Goal: Information Seeking & Learning: Learn about a topic

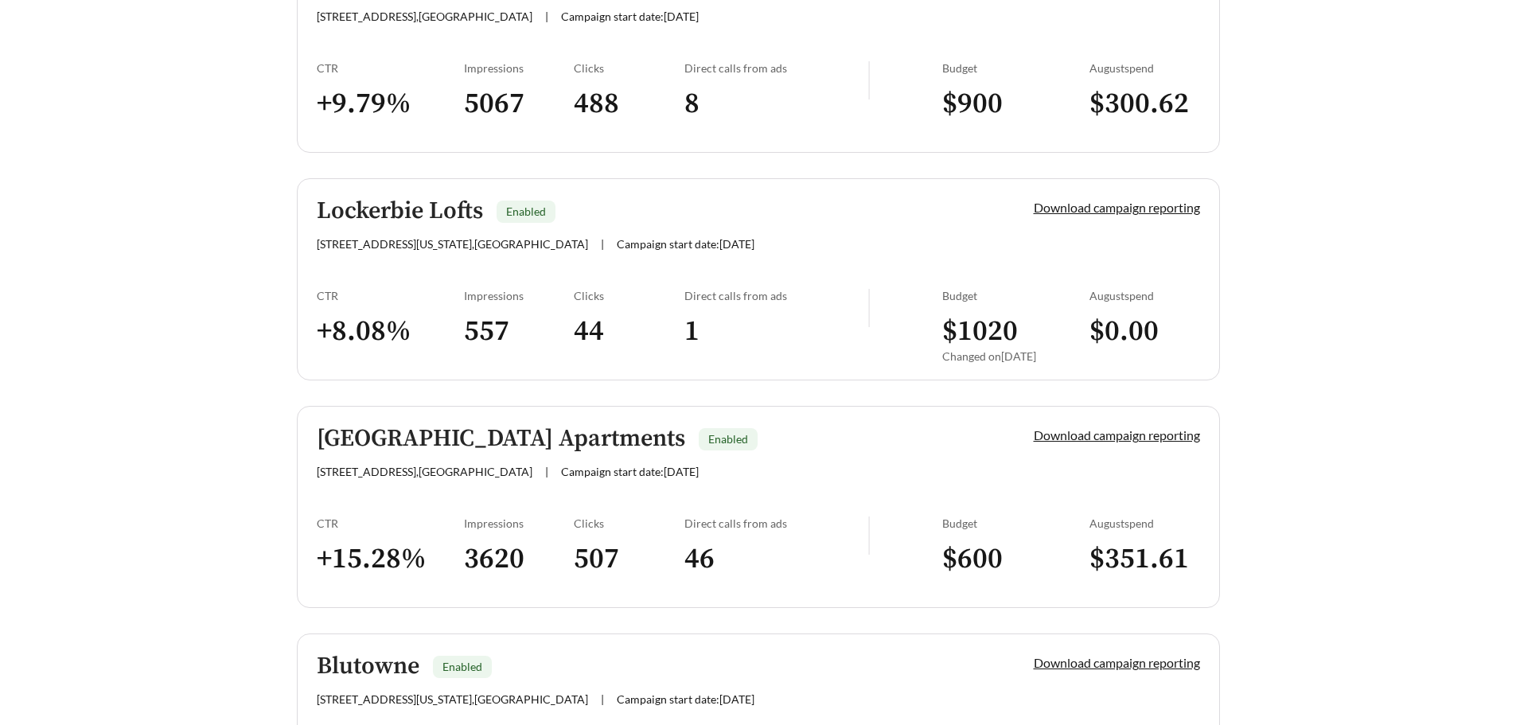
scroll to position [716, 0]
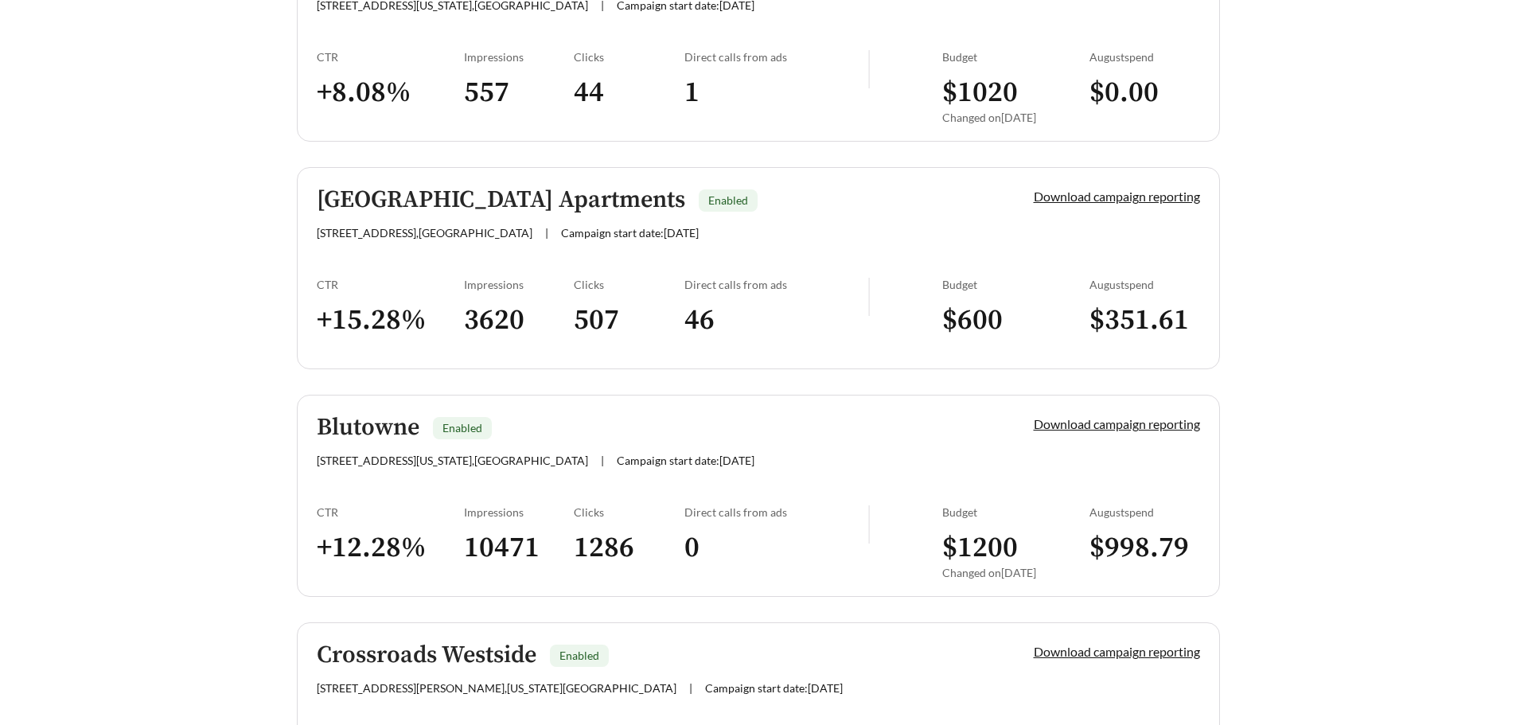
click at [386, 431] on h5 "Blutowne" at bounding box center [368, 428] width 103 height 26
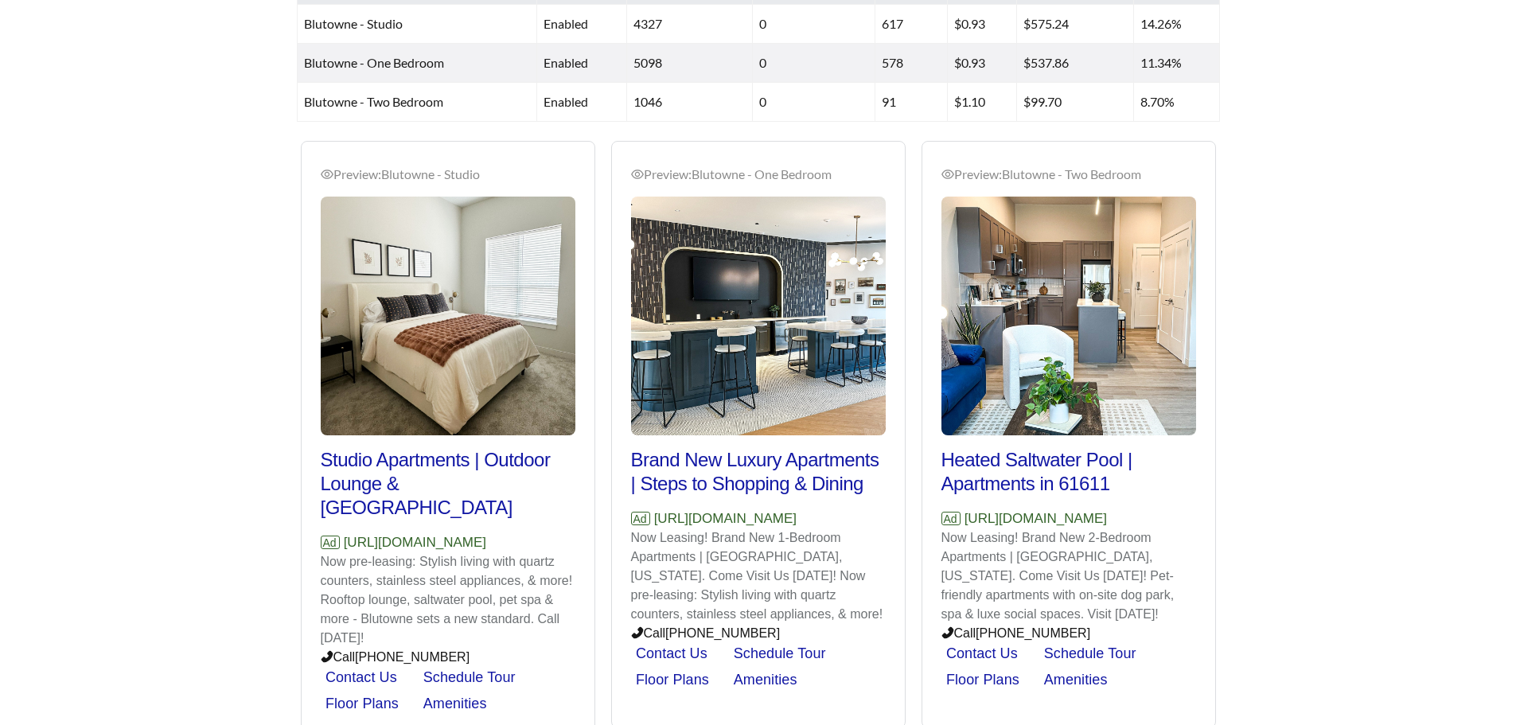
scroll to position [855, 0]
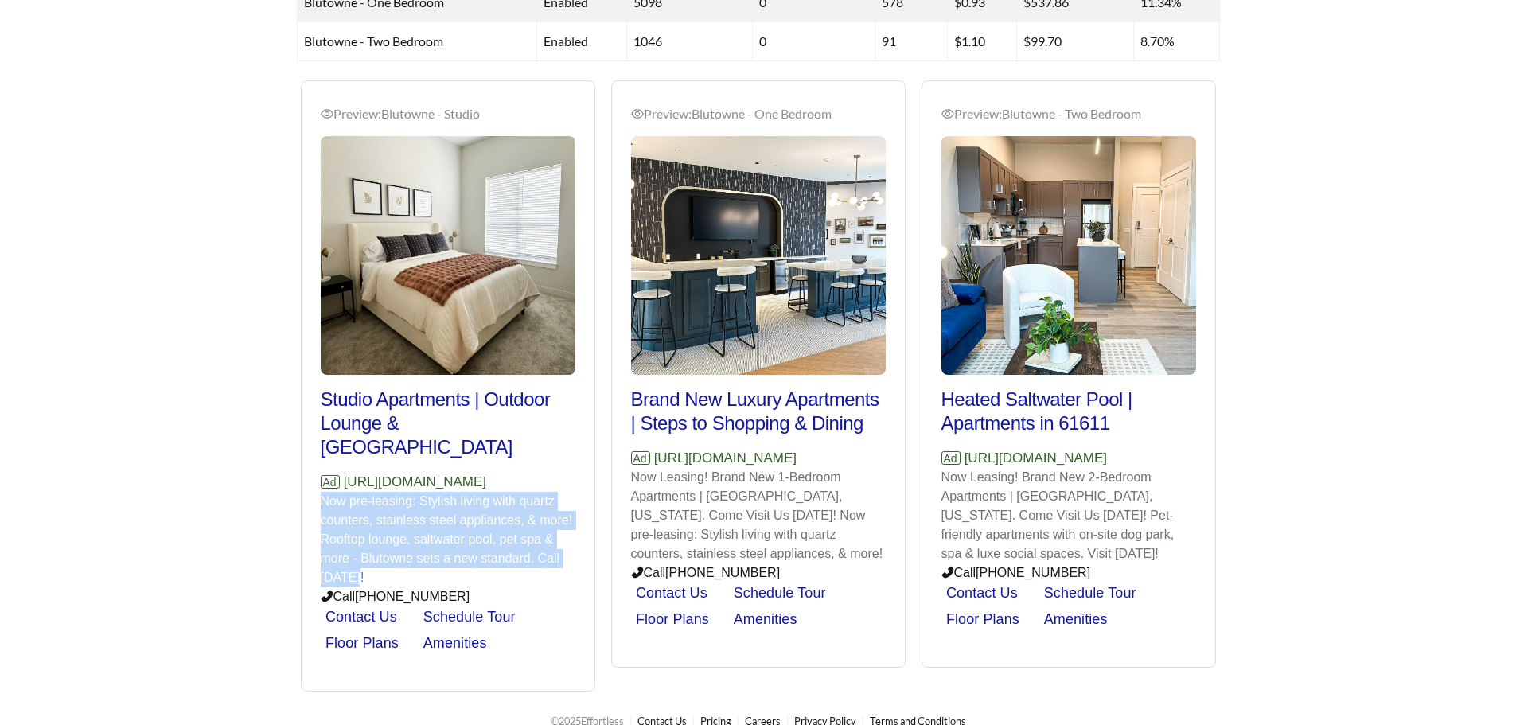
drag, startPoint x: 314, startPoint y: 479, endPoint x: 469, endPoint y: 555, distance: 171.9
click at [469, 555] on div "Preview: Blutowne - Studio Studio Apartments | Outdoor Lounge & Hammock Oasis A…" at bounding box center [448, 388] width 293 height 606
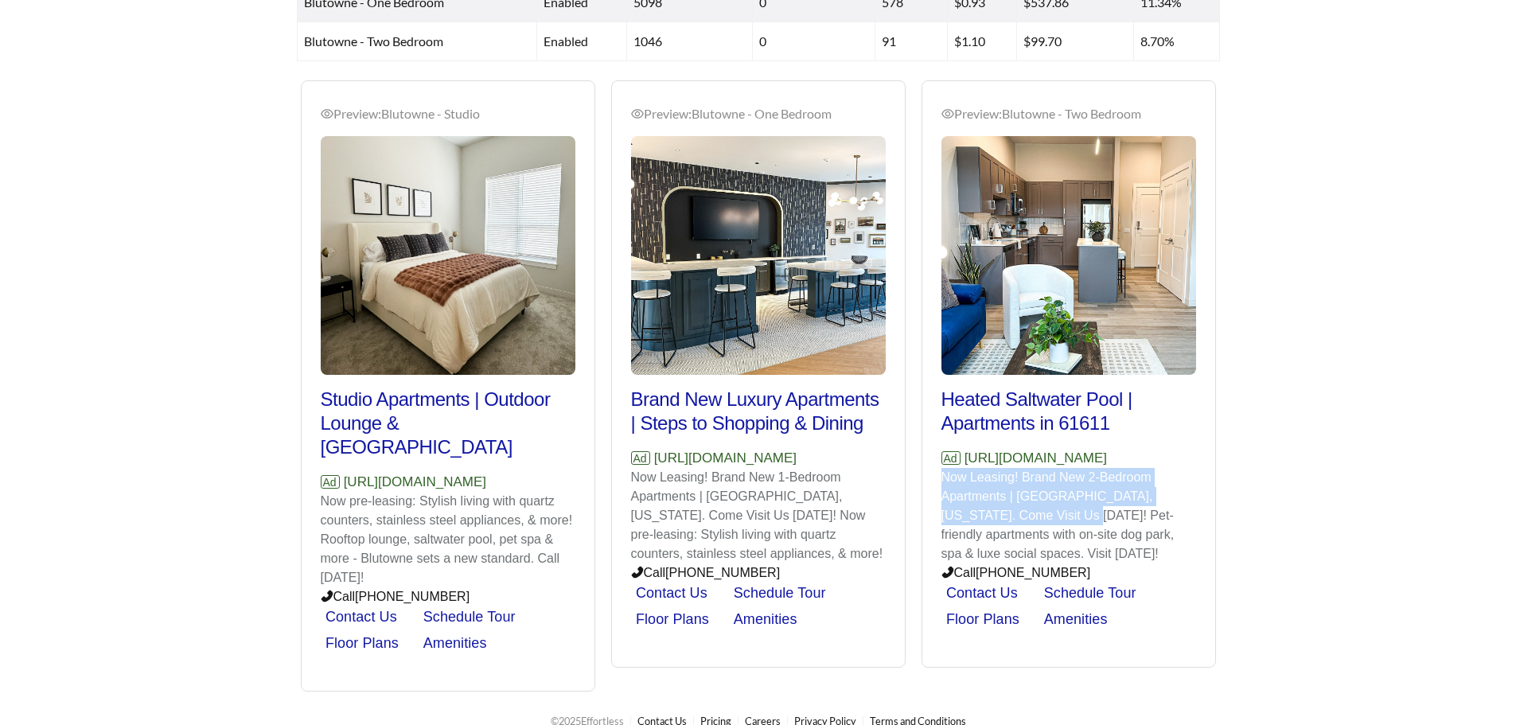
drag, startPoint x: 940, startPoint y: 478, endPoint x: 1104, endPoint y: 528, distance: 171.4
click at [1078, 528] on div "Preview: Blutowne - Two Bedroom Heated Saltwater Pool | Apartments in 61611 Ad …" at bounding box center [1068, 376] width 293 height 583
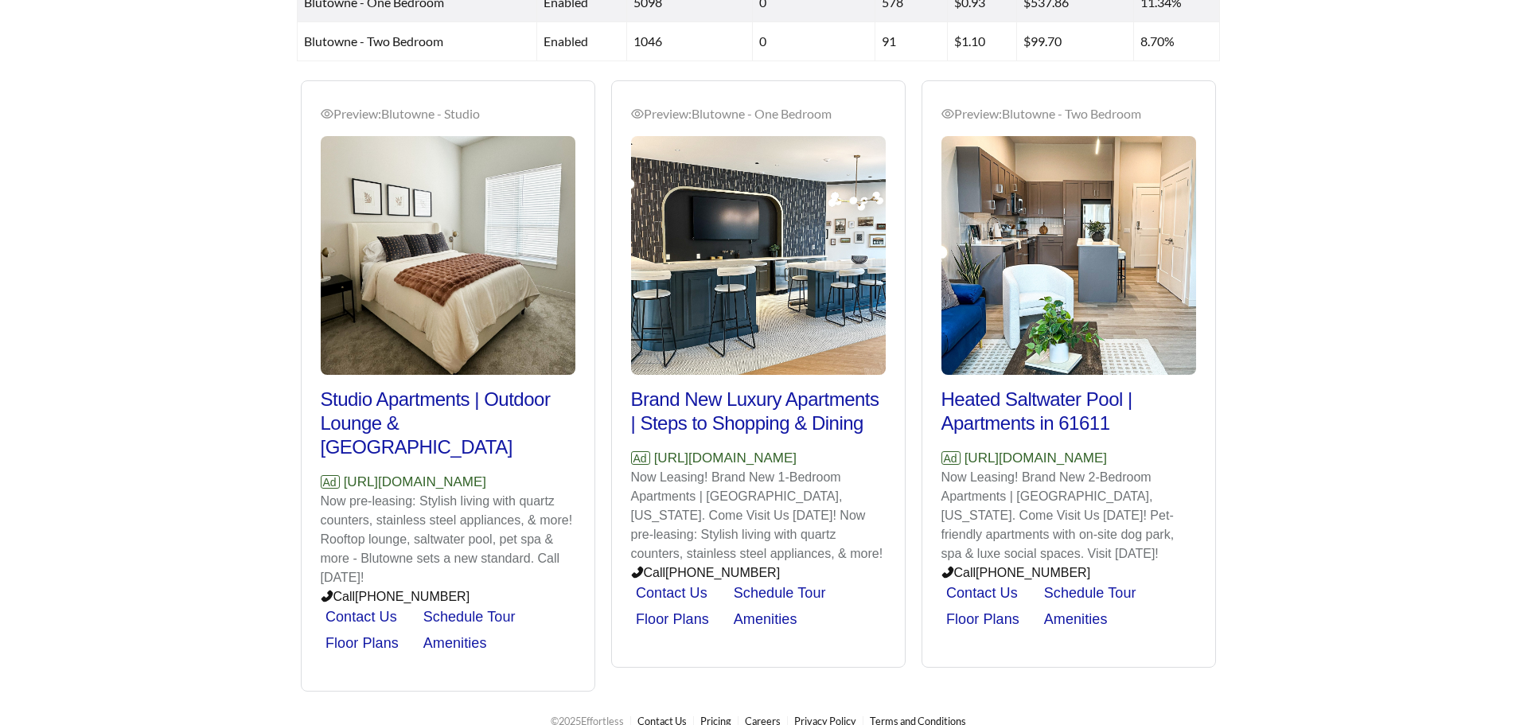
drag, startPoint x: 418, startPoint y: 476, endPoint x: 518, endPoint y: 509, distance: 105.7
click at [526, 513] on p "Now pre-leasing: Stylish living with quartz counters, stainless steel appliance…" at bounding box center [448, 540] width 255 height 96
click at [470, 505] on p "Now pre-leasing: Stylish living with quartz counters, stainless steel appliance…" at bounding box center [448, 540] width 255 height 96
click at [360, 117] on div "Preview: Blutowne - Studio" at bounding box center [448, 113] width 255 height 19
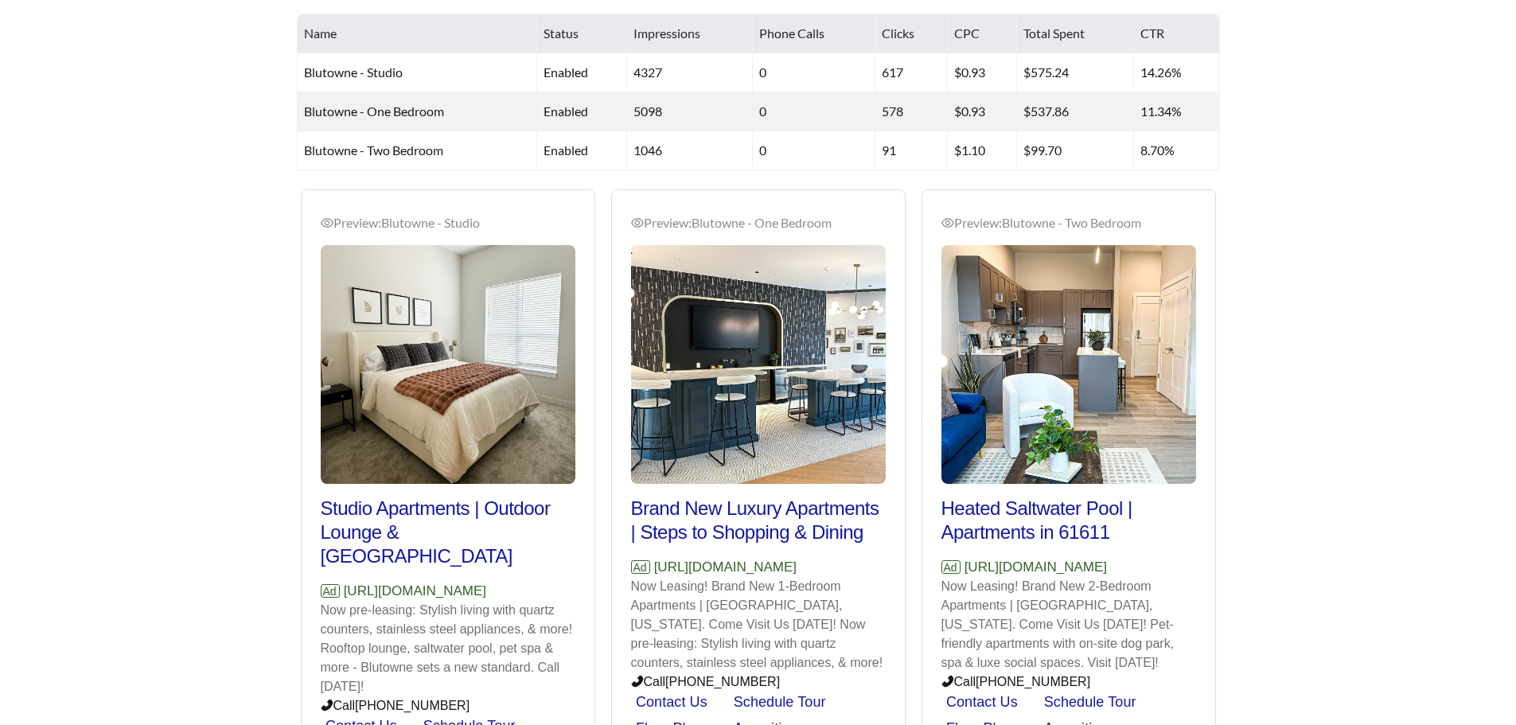
scroll to position [616, 0]
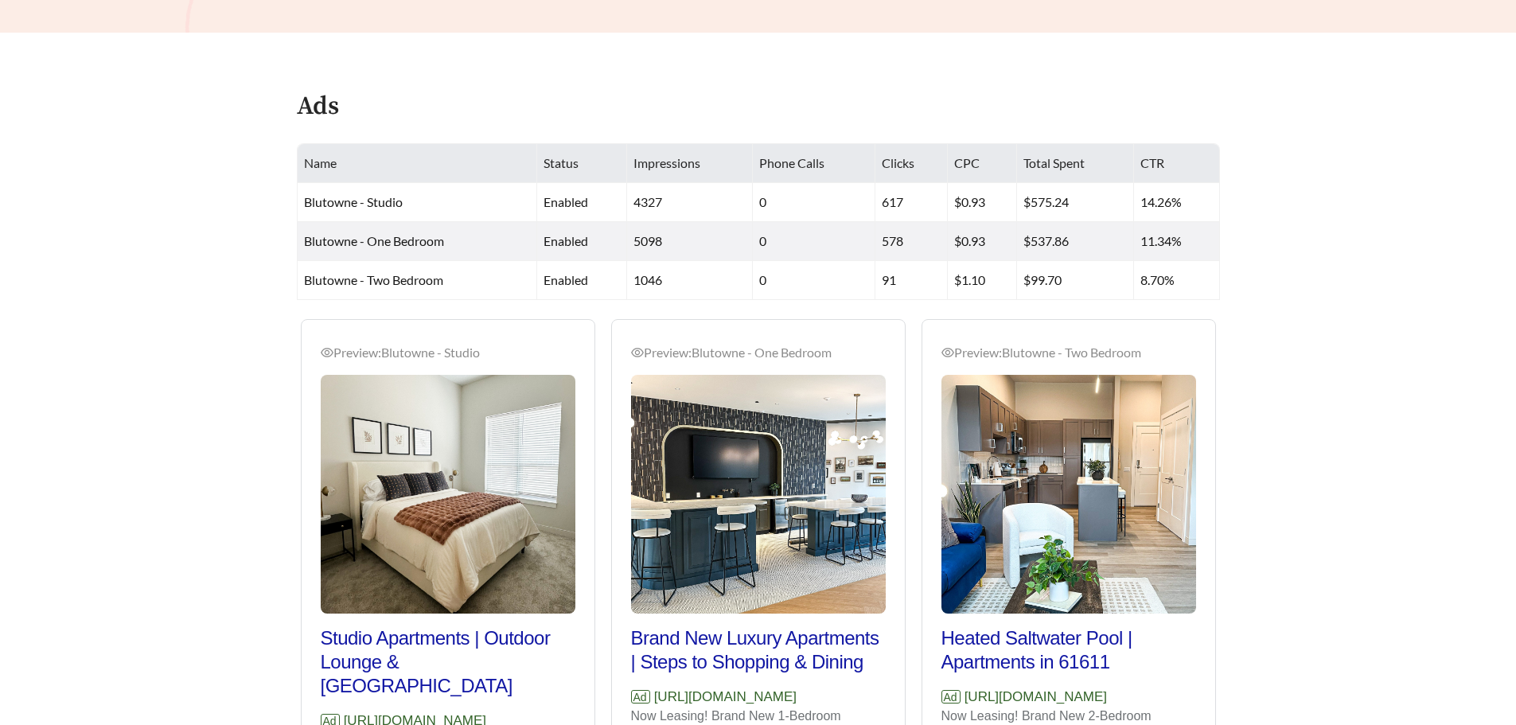
click at [1291, 204] on main "**********" at bounding box center [758, 182] width 1516 height 1495
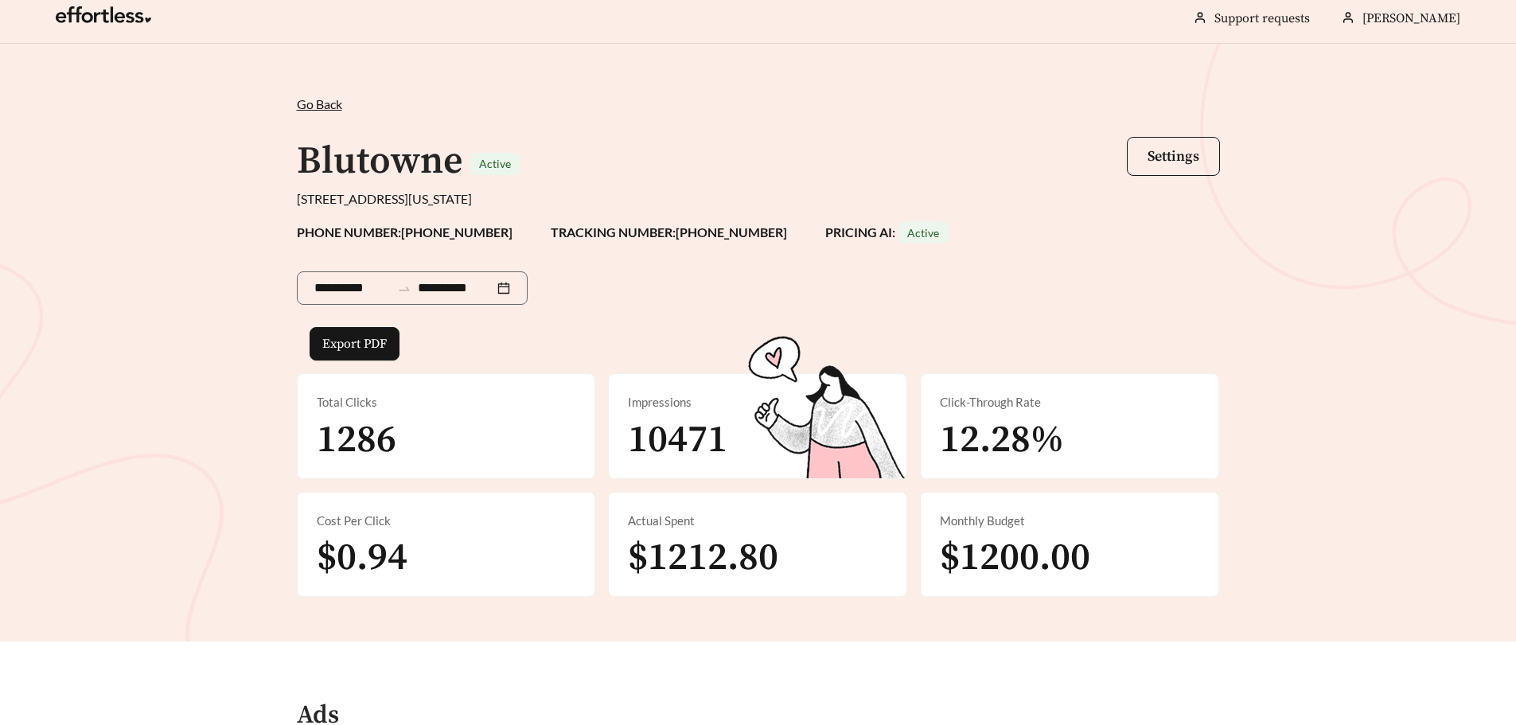
scroll to position [855, 0]
